Goal: Information Seeking & Learning: Learn about a topic

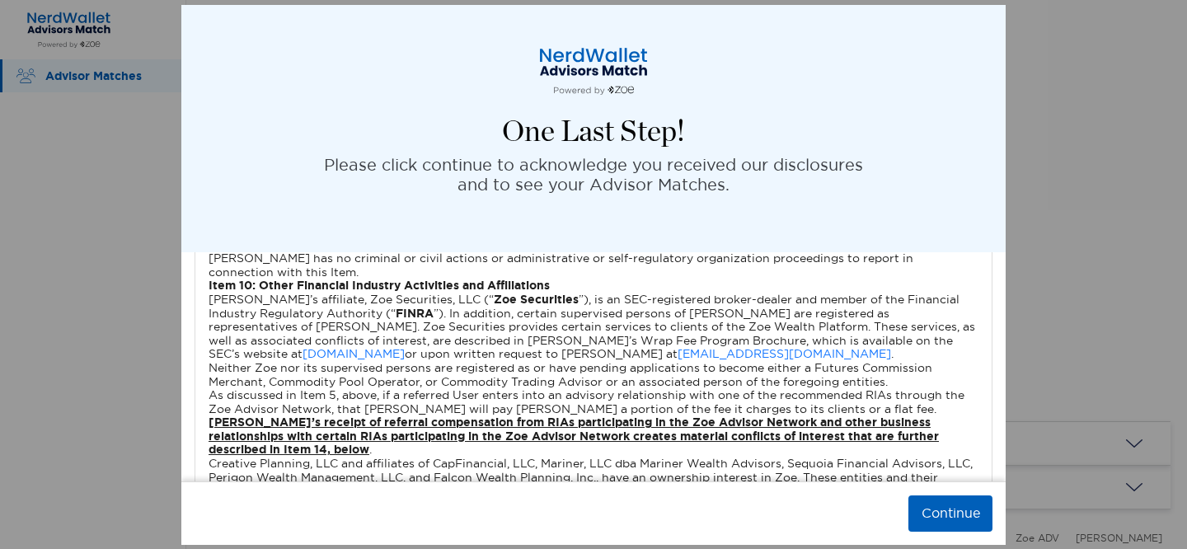
scroll to position [4081, 0]
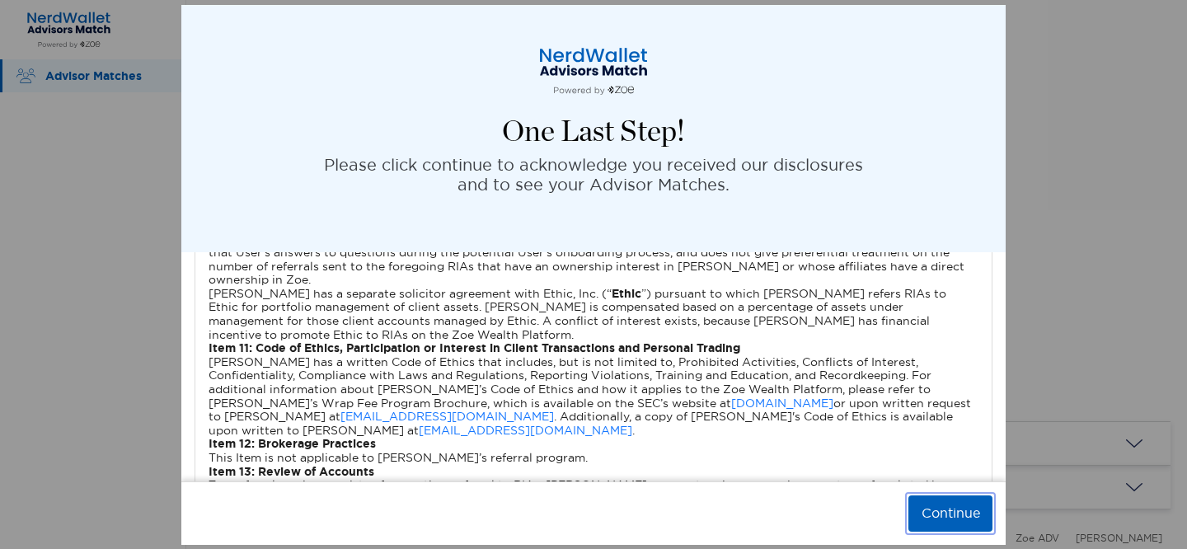
click at [950, 522] on button "Continue" at bounding box center [950, 513] width 84 height 36
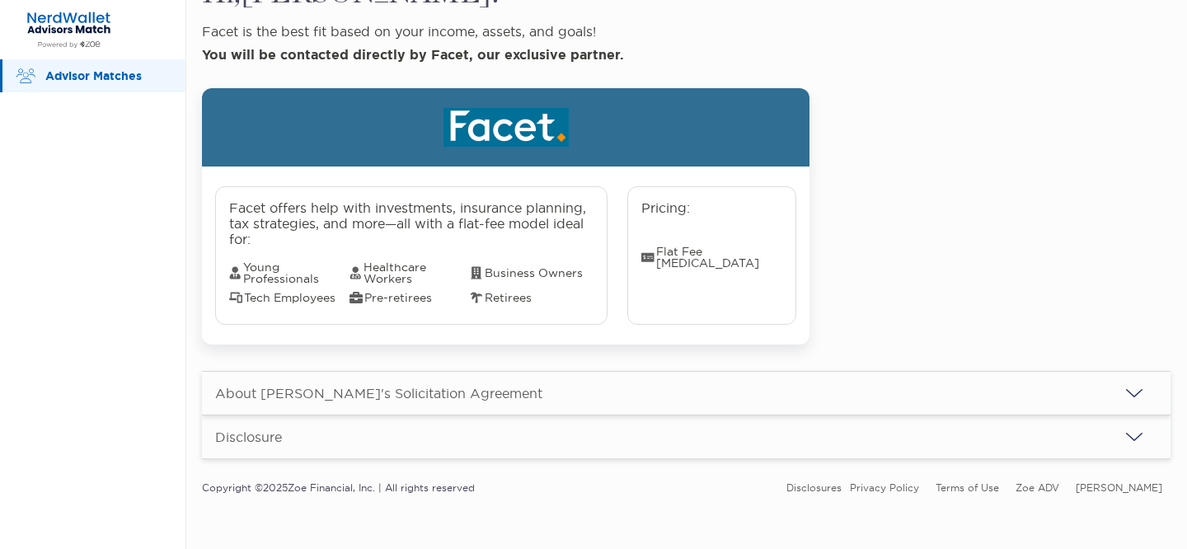
scroll to position [51, 0]
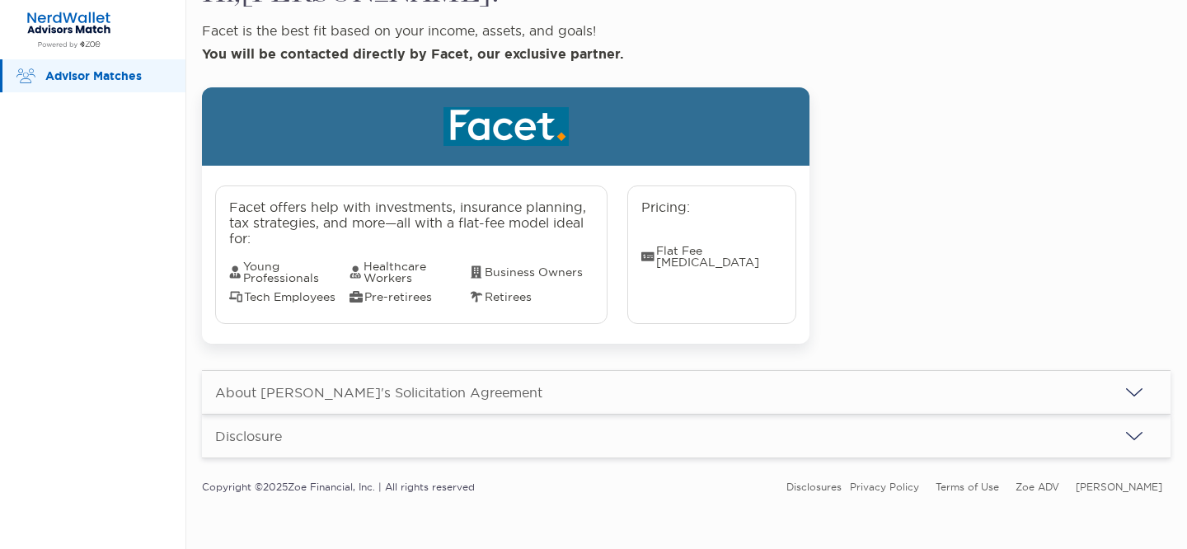
click at [815, 386] on div "About [PERSON_NAME]'s Solicitation Agreement" at bounding box center [686, 392] width 969 height 43
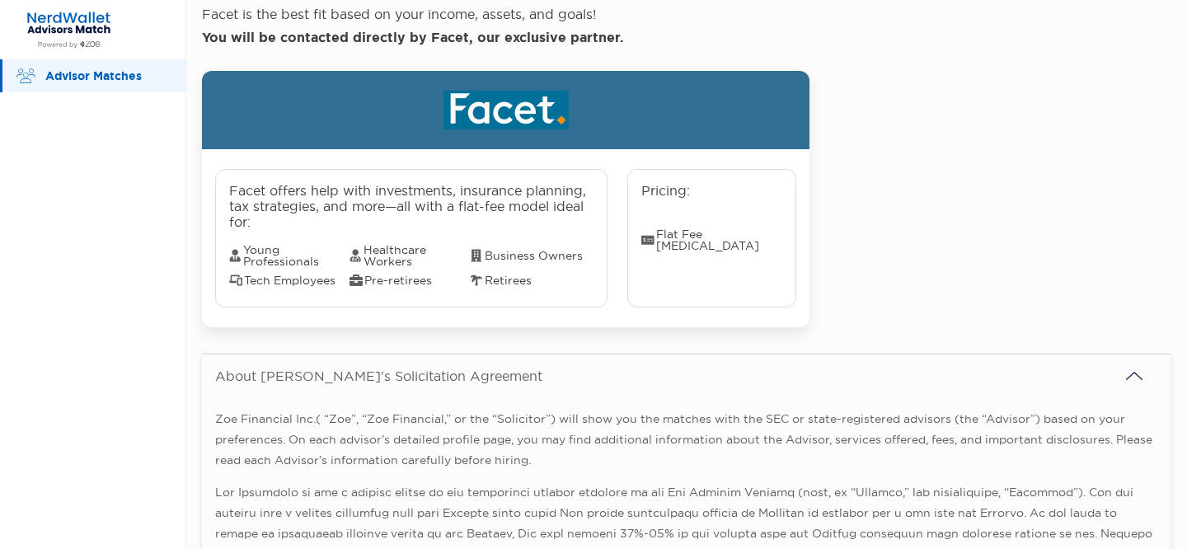
click at [886, 372] on div "About [PERSON_NAME]'s Solicitation Agreement" at bounding box center [686, 375] width 969 height 43
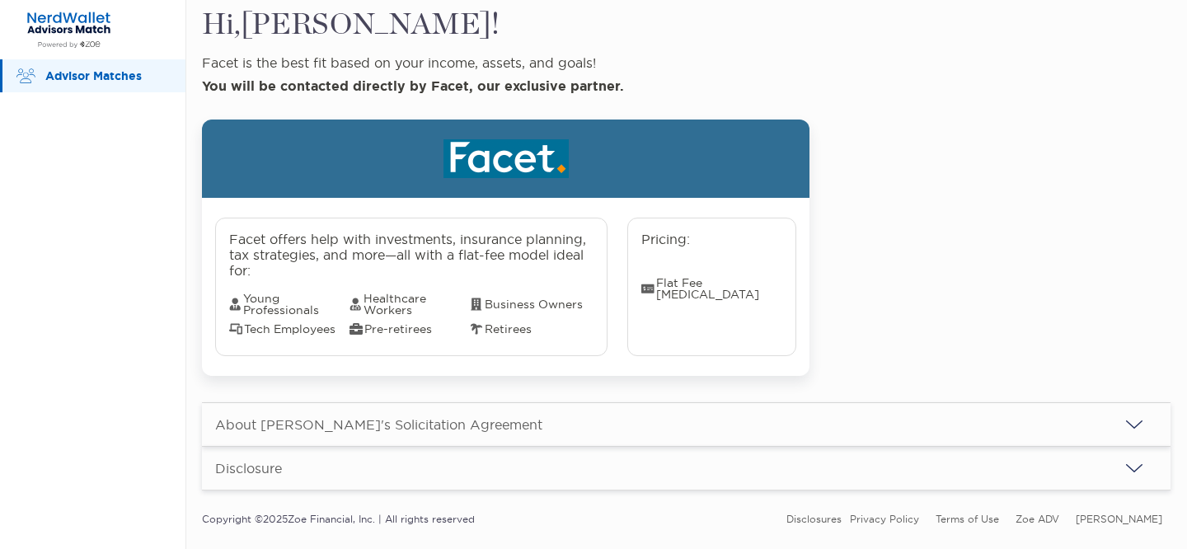
scroll to position [0, 0]
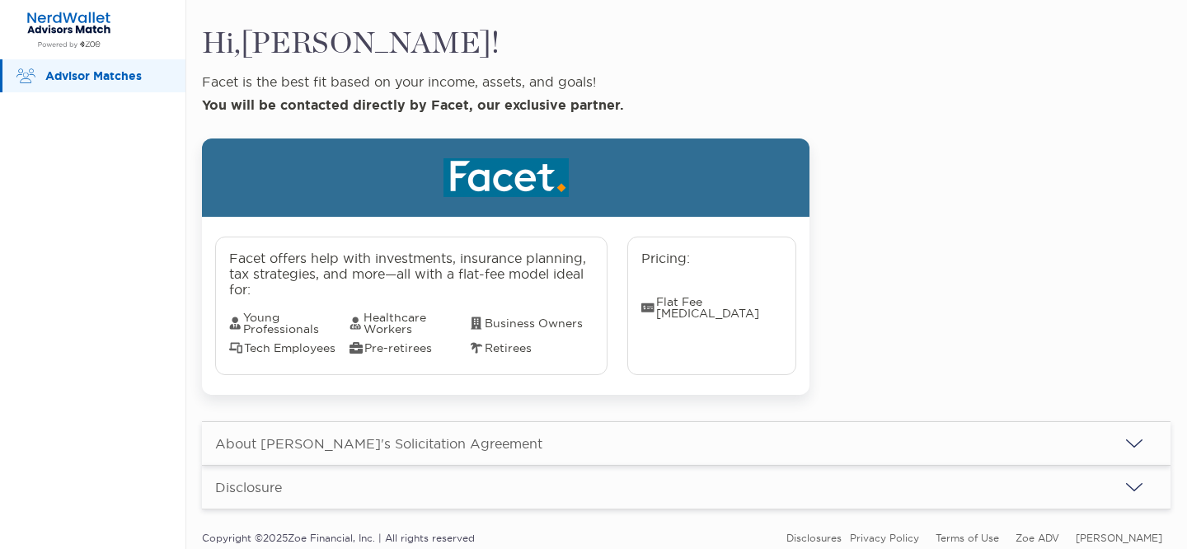
click at [503, 179] on img at bounding box center [506, 177] width 125 height 39
click at [656, 303] on span "Flat Fee [MEDICAL_DATA]" at bounding box center [711, 307] width 141 height 23
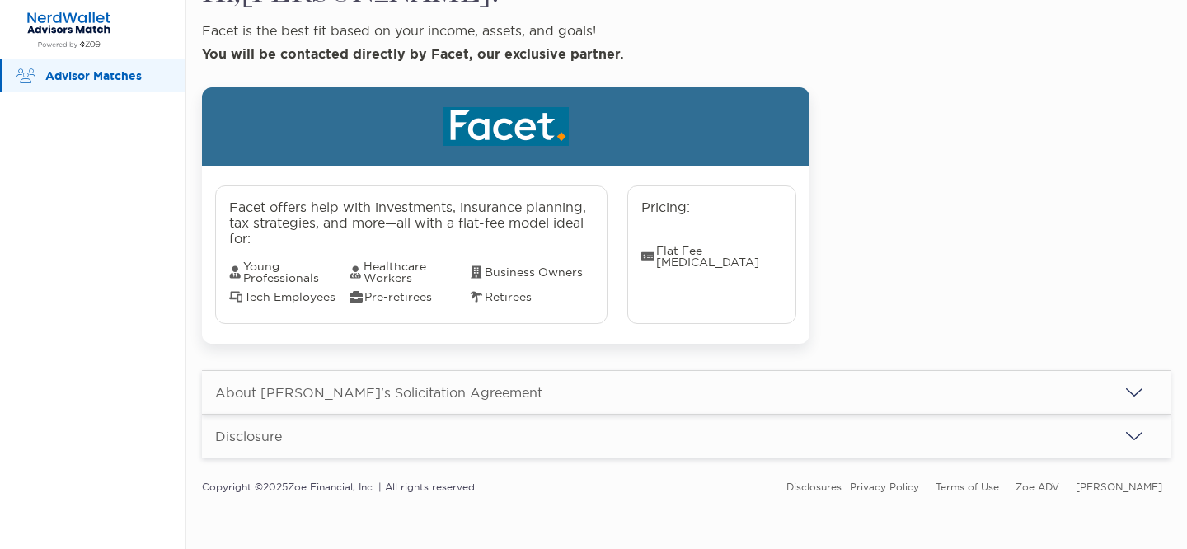
click at [551, 427] on div "Disclosure" at bounding box center [686, 436] width 969 height 43
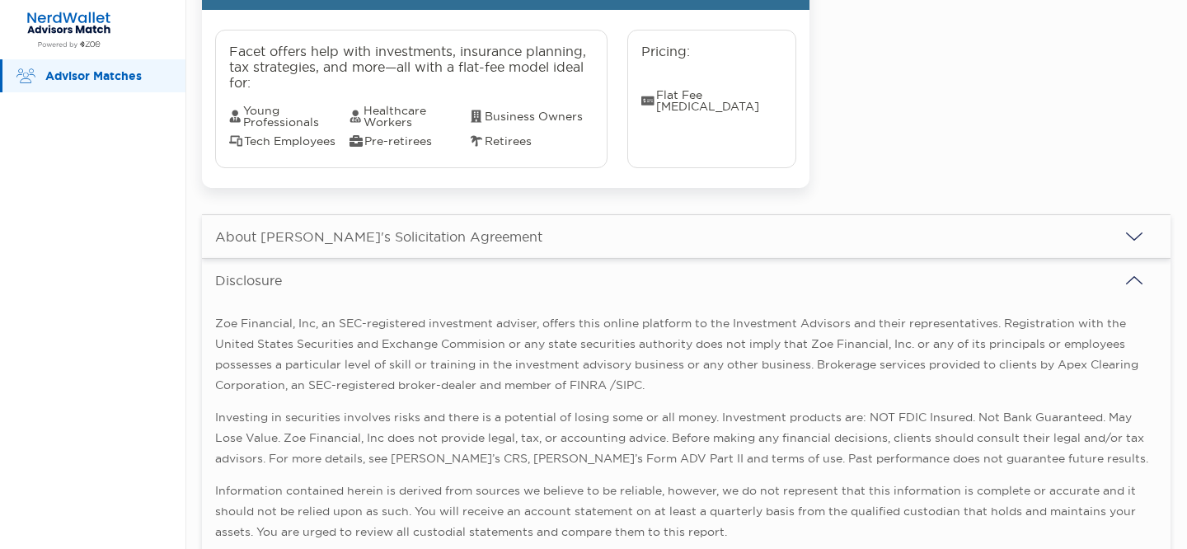
scroll to position [303, 0]
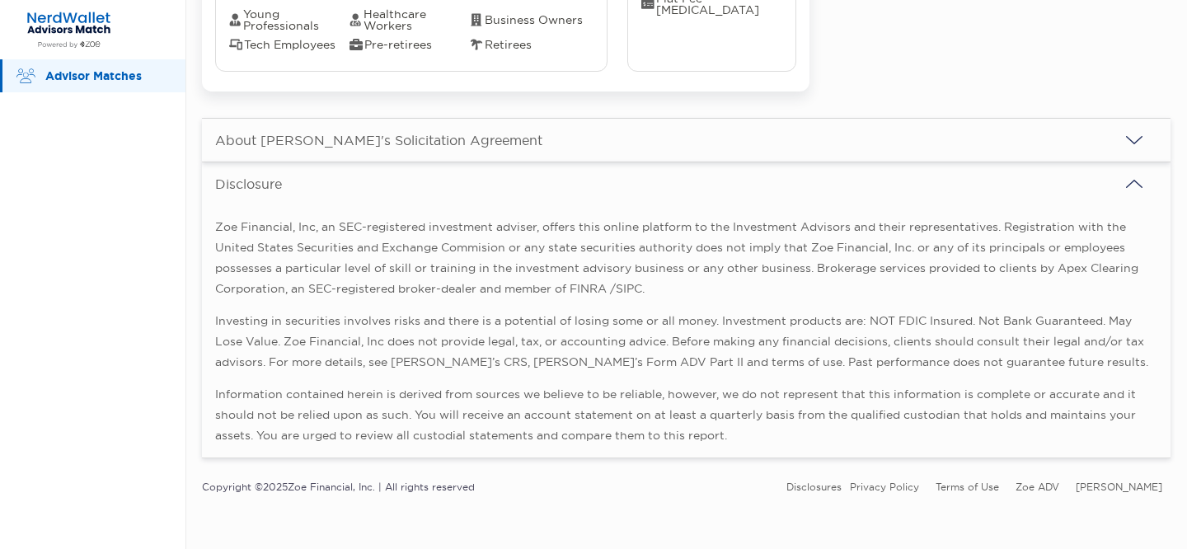
click at [660, 191] on div "Disclosure" at bounding box center [686, 183] width 969 height 43
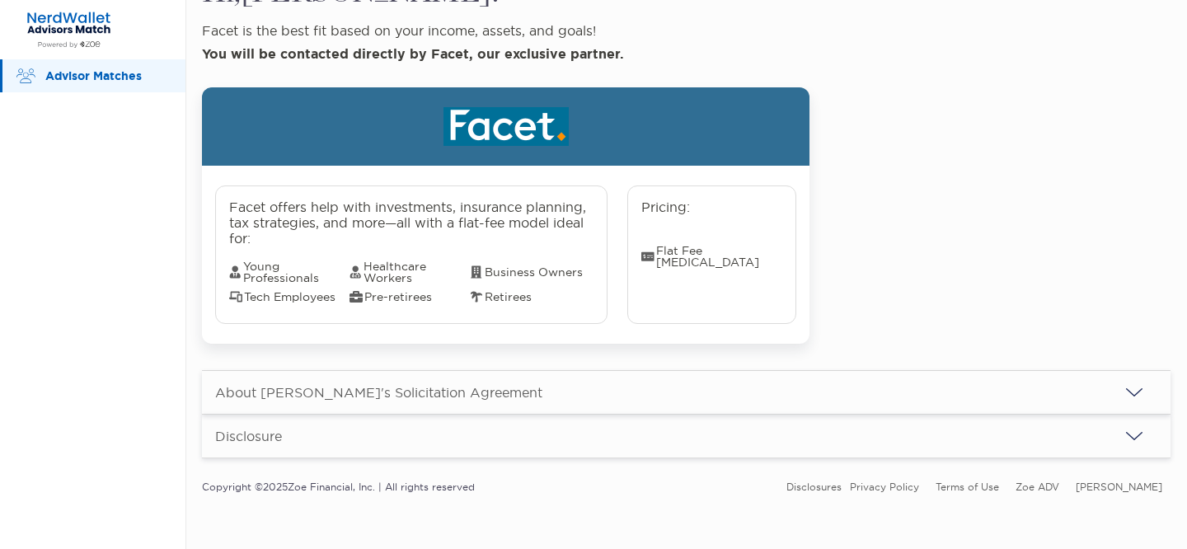
click at [461, 120] on img at bounding box center [506, 126] width 125 height 39
click at [106, 73] on p "Advisor Matches" at bounding box center [107, 76] width 124 height 21
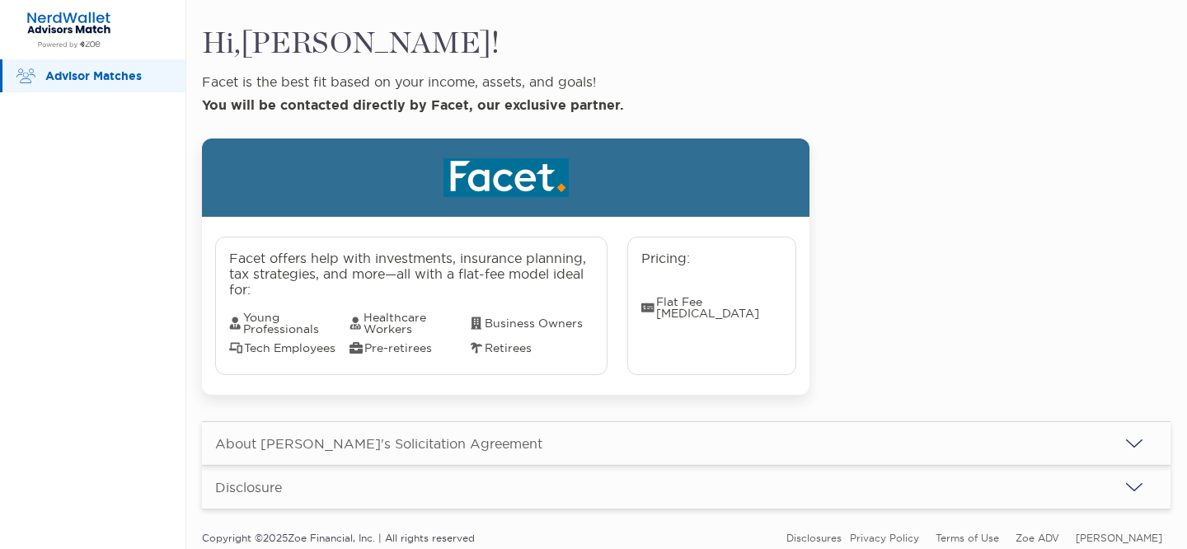
click at [524, 176] on img at bounding box center [506, 177] width 125 height 39
click at [279, 348] on span "Tech Employees" at bounding box center [289, 347] width 120 height 13
click at [470, 349] on img at bounding box center [476, 347] width 13 height 13
click at [725, 270] on p "Pricing:" at bounding box center [711, 267] width 141 height 32
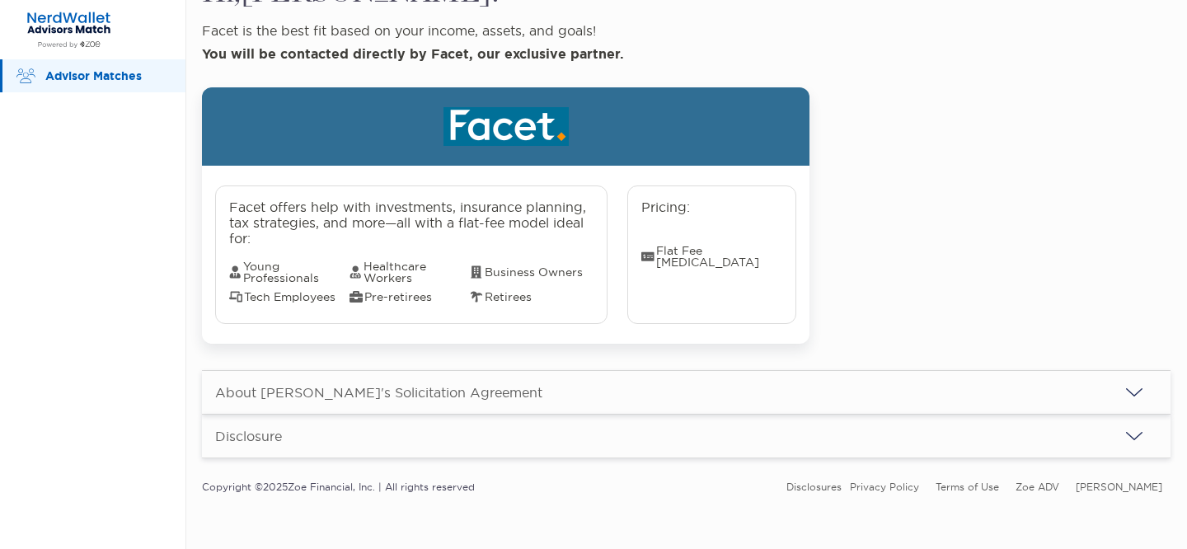
click at [487, 113] on img at bounding box center [506, 126] width 125 height 39
